Goal: Information Seeking & Learning: Learn about a topic

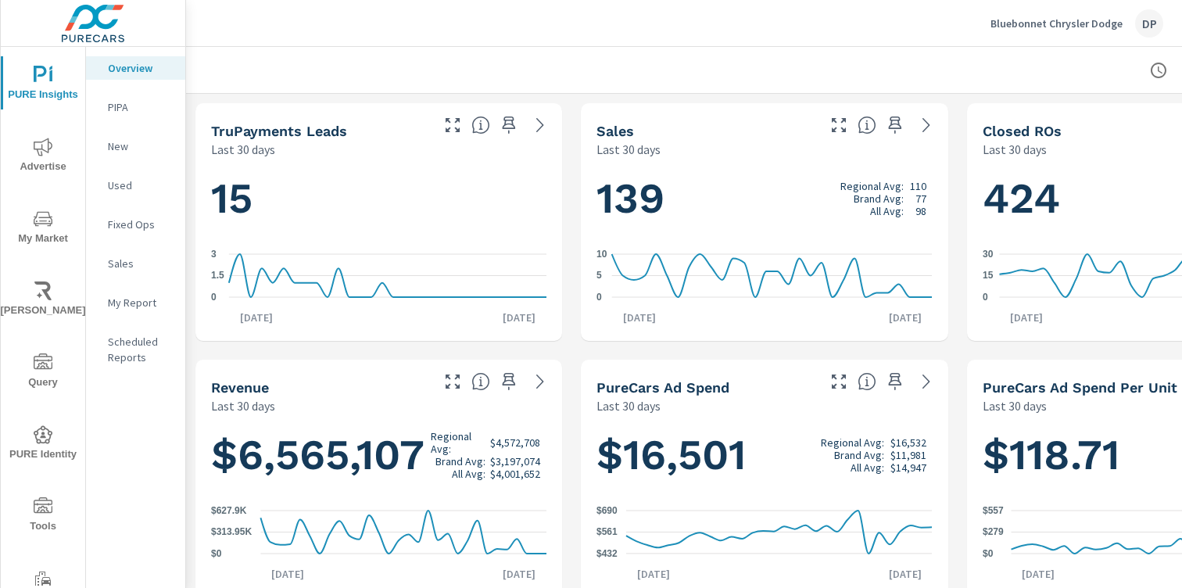
scroll to position [410, 0]
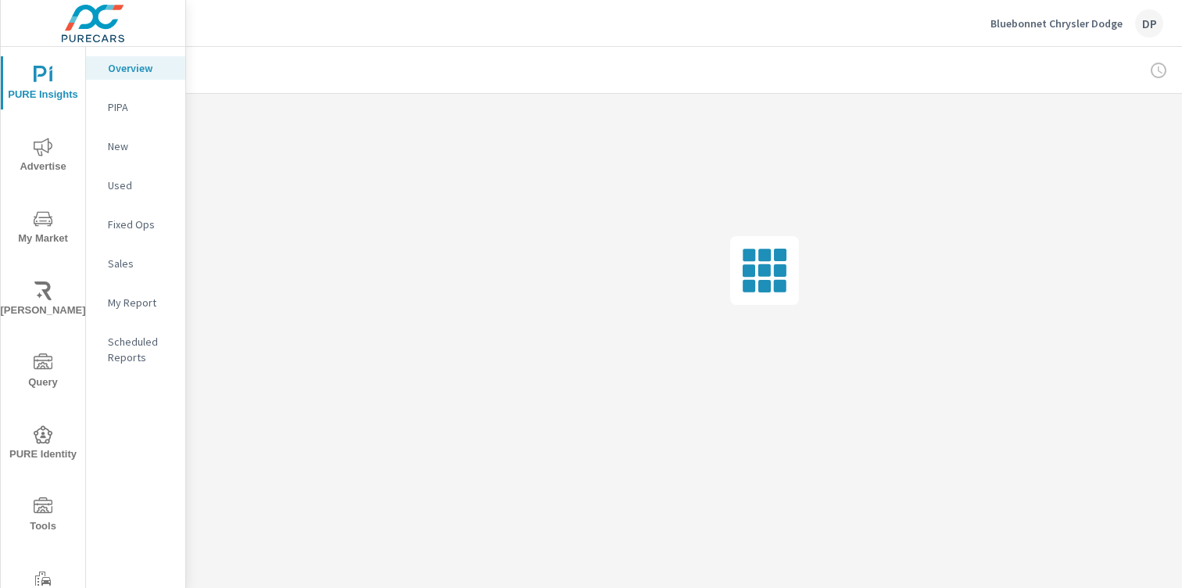
click at [34, 233] on span "My Market" at bounding box center [42, 228] width 75 height 38
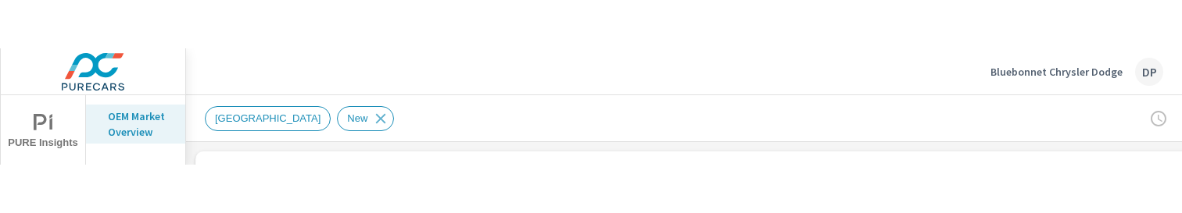
scroll to position [234, 0]
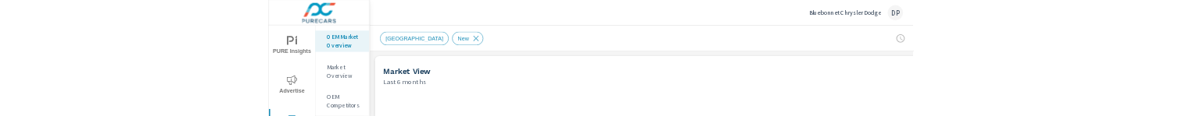
scroll to position [234, 0]
